Goal: Information Seeking & Learning: Learn about a topic

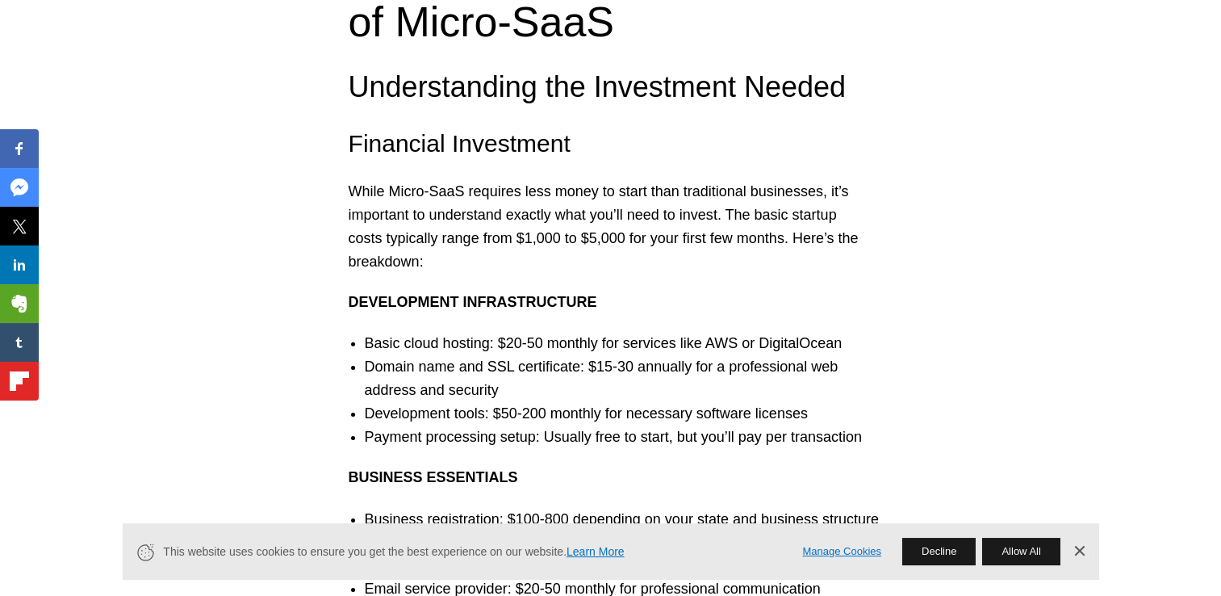
scroll to position [5060, 0]
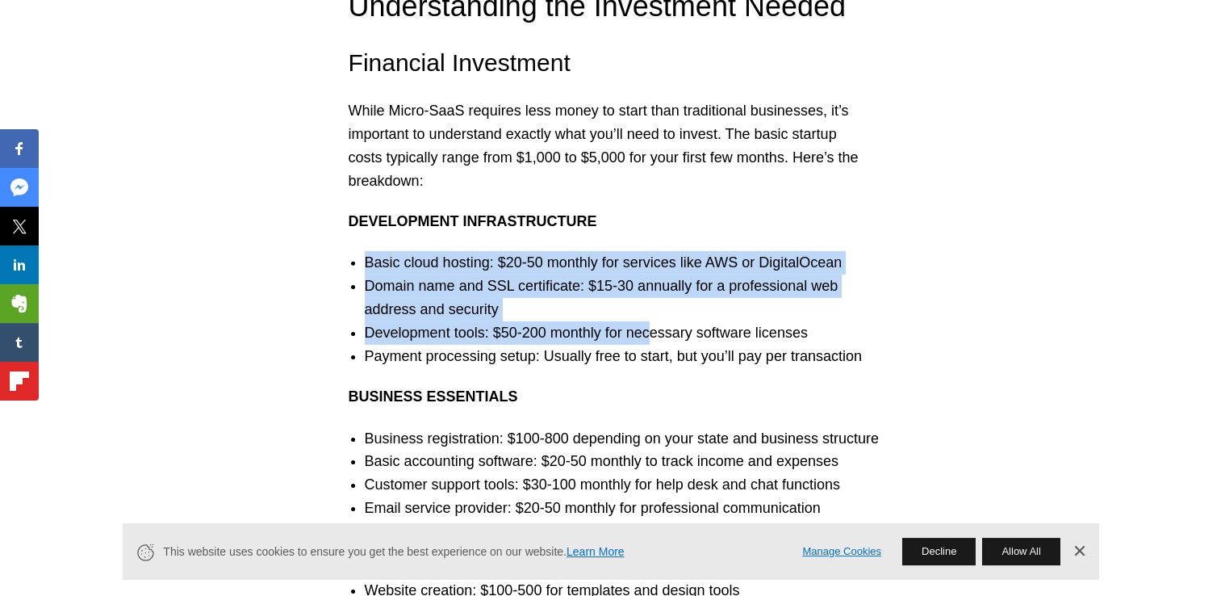
drag, startPoint x: 362, startPoint y: 227, endPoint x: 652, endPoint y: 288, distance: 296.9
click at [652, 288] on ul "Basic cloud hosting: $20-50 monthly for services like AWS or DigitalOcean Domai…" at bounding box center [611, 309] width 557 height 116
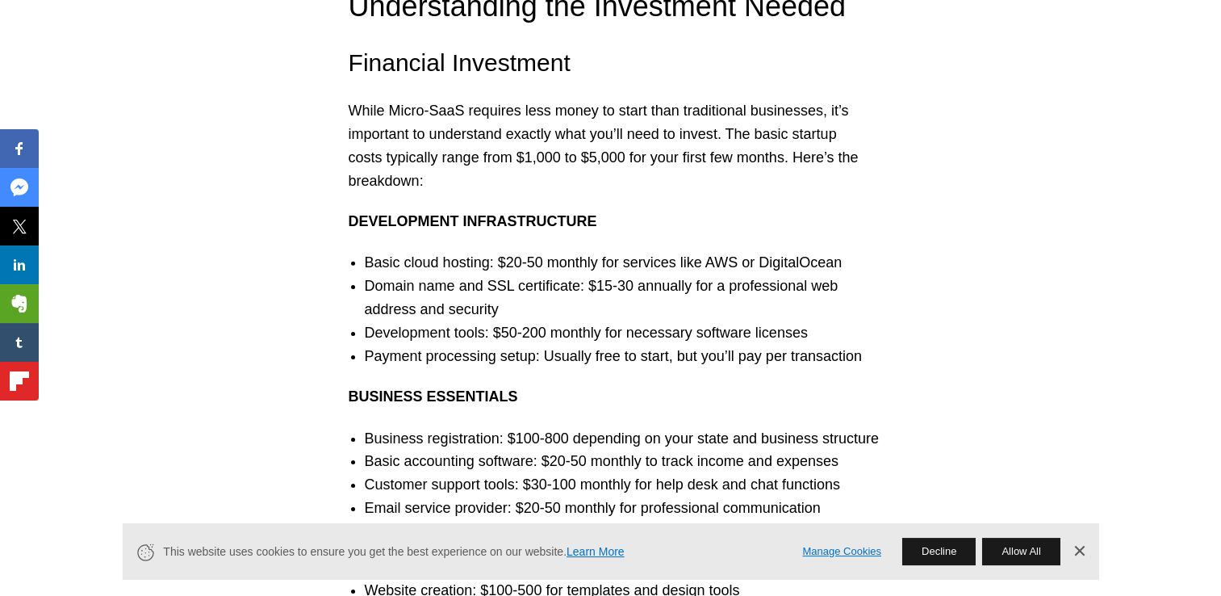
drag, startPoint x: 652, startPoint y: 288, endPoint x: 393, endPoint y: 178, distance: 281.4
click at [430, 211] on h5 "Development Infrastructure" at bounding box center [611, 221] width 525 height 20
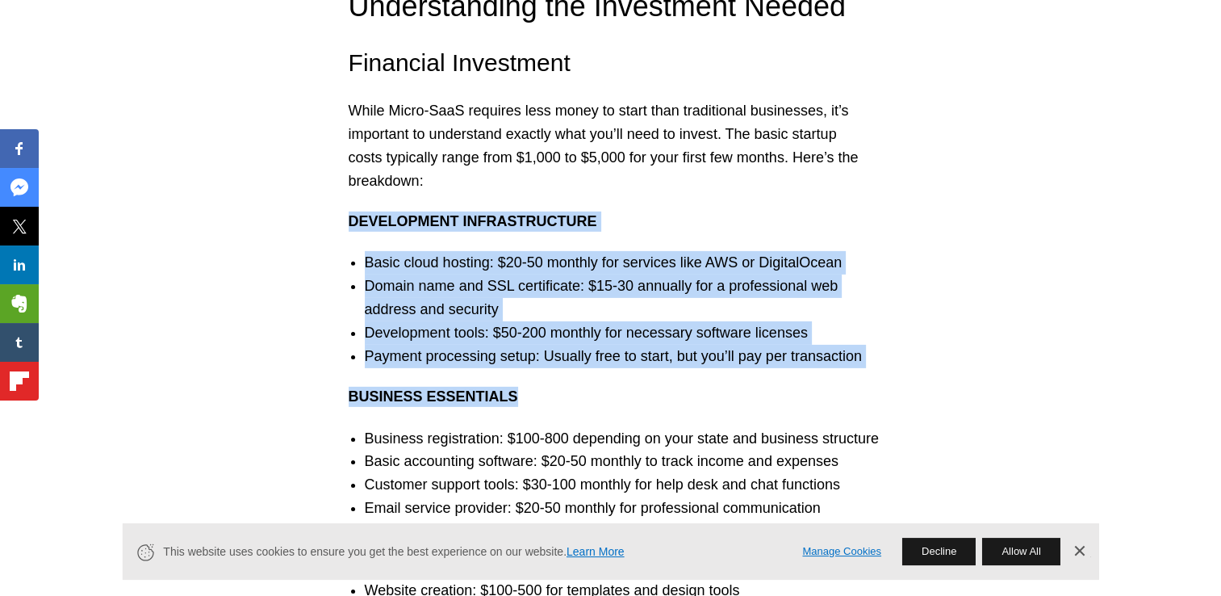
drag, startPoint x: 345, startPoint y: 177, endPoint x: 880, endPoint y: 334, distance: 557.7
click at [581, 321] on li "Development tools: $50-200 monthly for necessary software licenses" at bounding box center [627, 332] width 525 height 23
drag, startPoint x: 352, startPoint y: 182, endPoint x: 857, endPoint y: 312, distance: 521.7
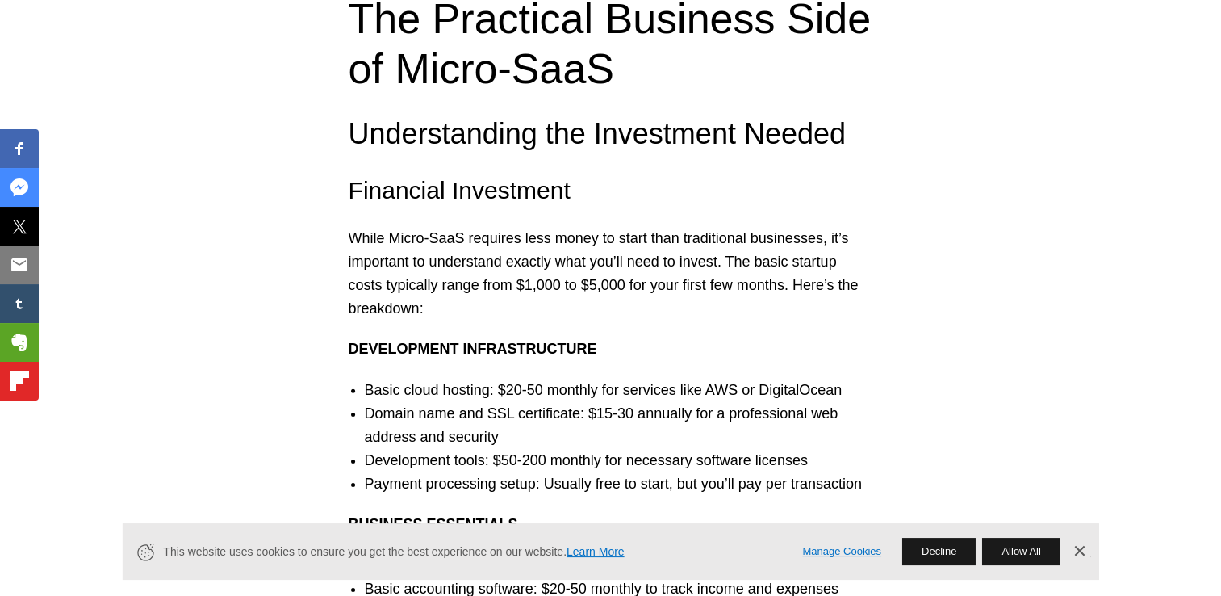
click at [839, 174] on h4 "Financial Investment" at bounding box center [611, 191] width 525 height 34
